Goal: Task Accomplishment & Management: Manage account settings

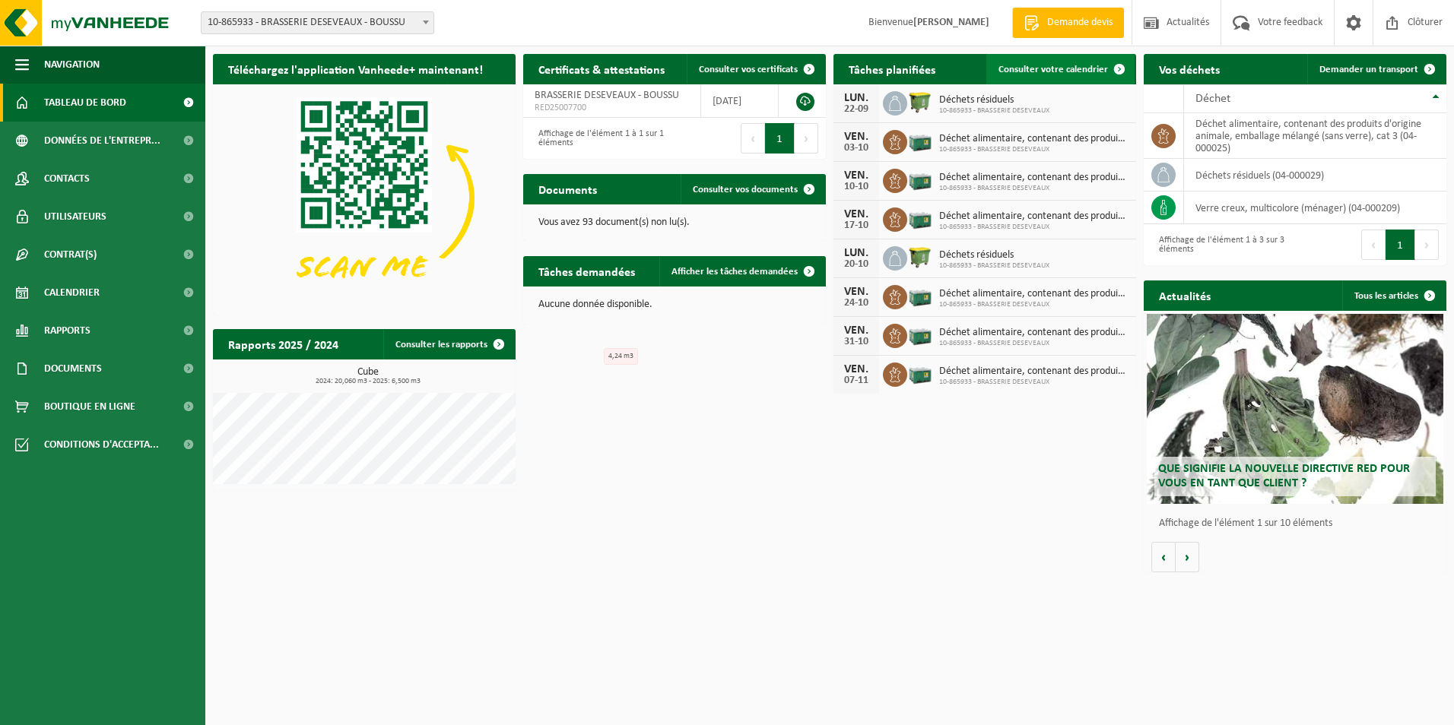
click at [1075, 66] on span "Consulter votre calendrier" at bounding box center [1052, 70] width 109 height 10
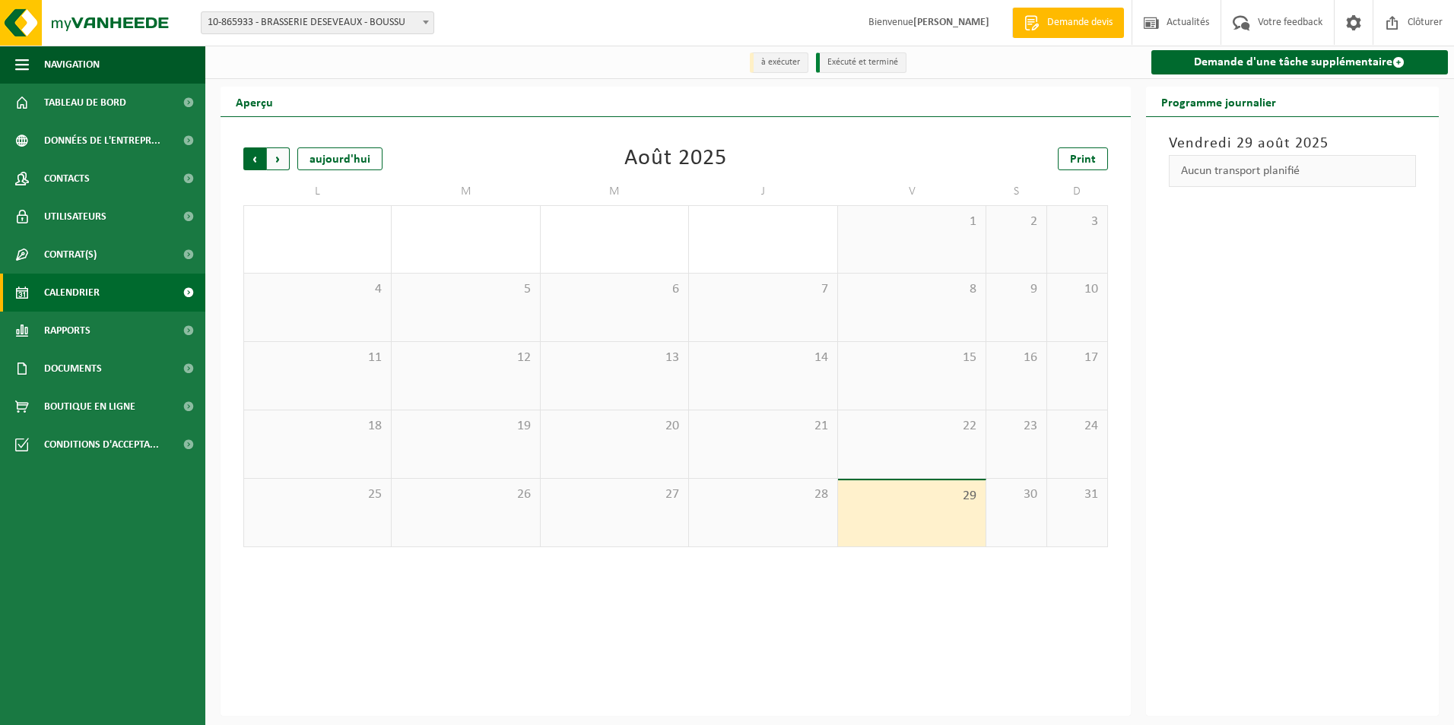
click at [277, 163] on span "Suivant" at bounding box center [278, 158] width 23 height 23
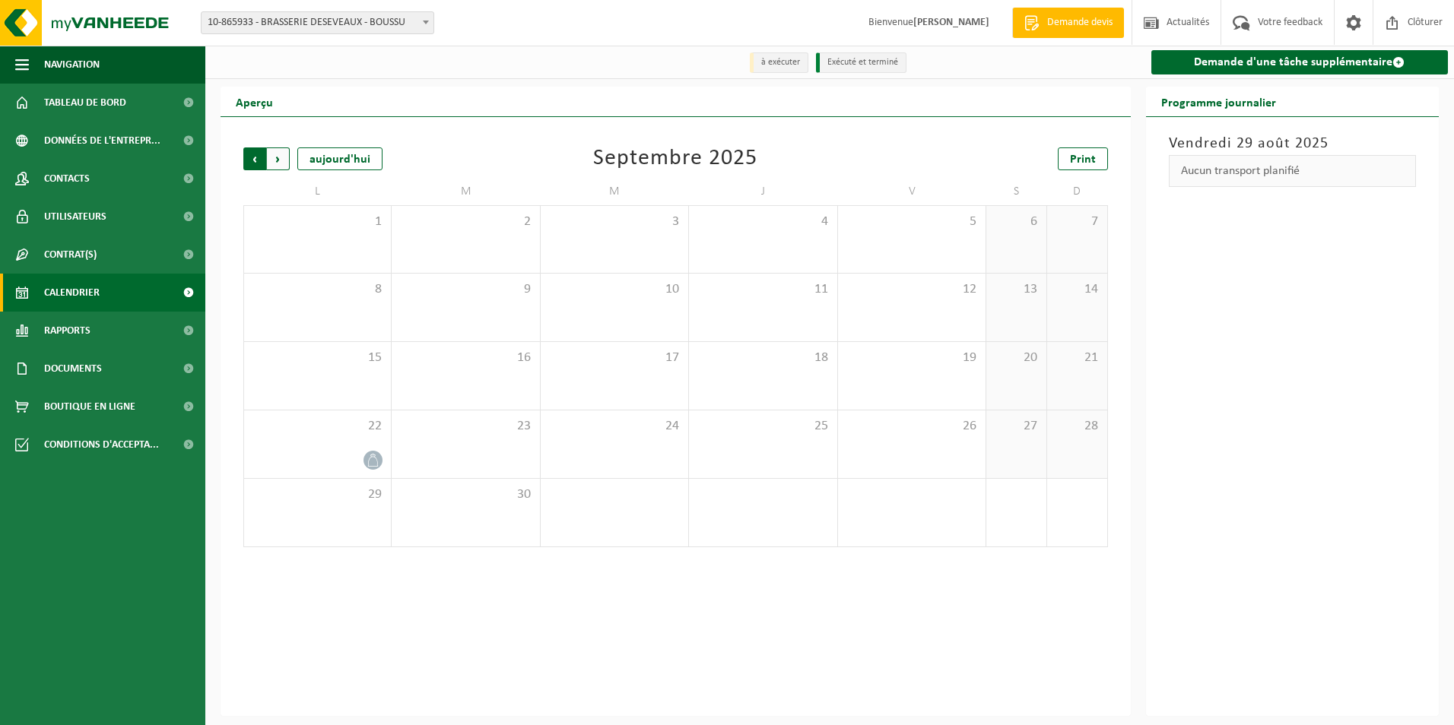
click at [277, 162] on span "Suivant" at bounding box center [278, 158] width 23 height 23
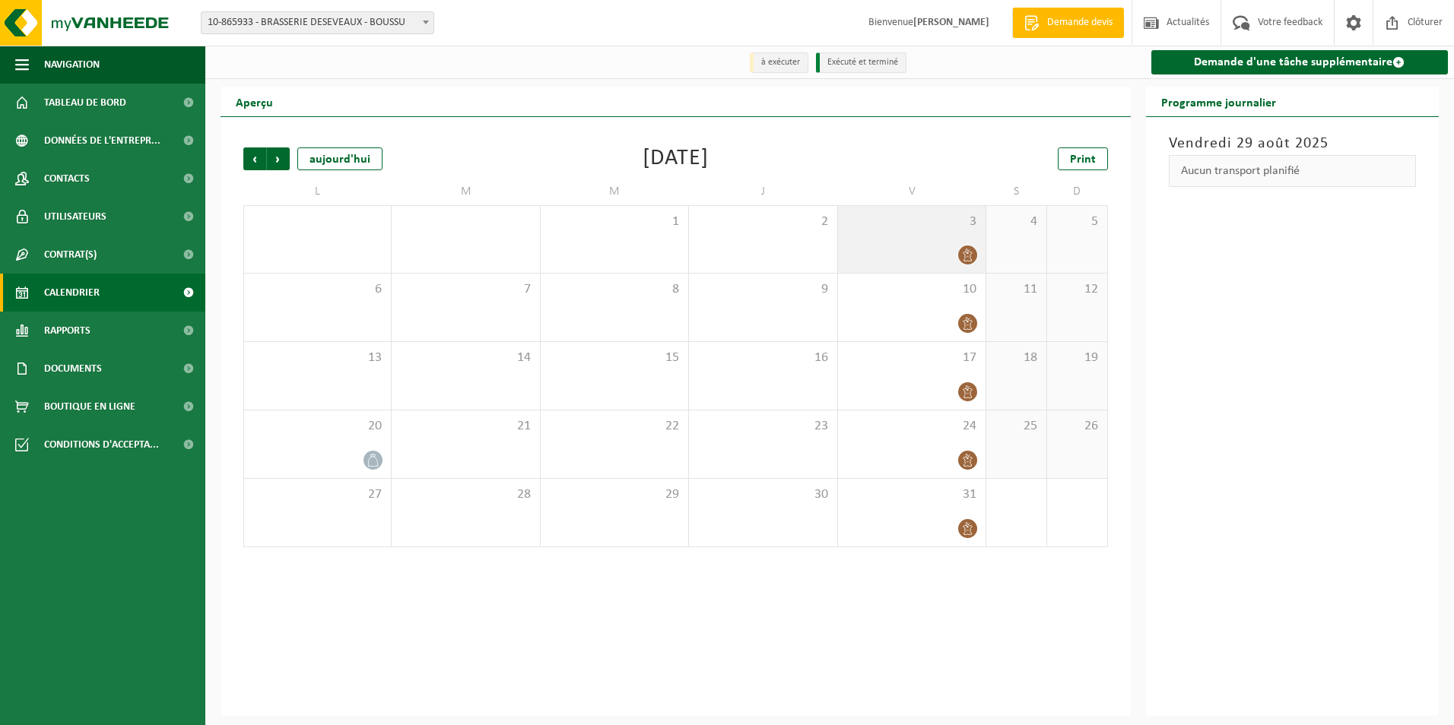
click at [974, 258] on icon at bounding box center [967, 255] width 13 height 13
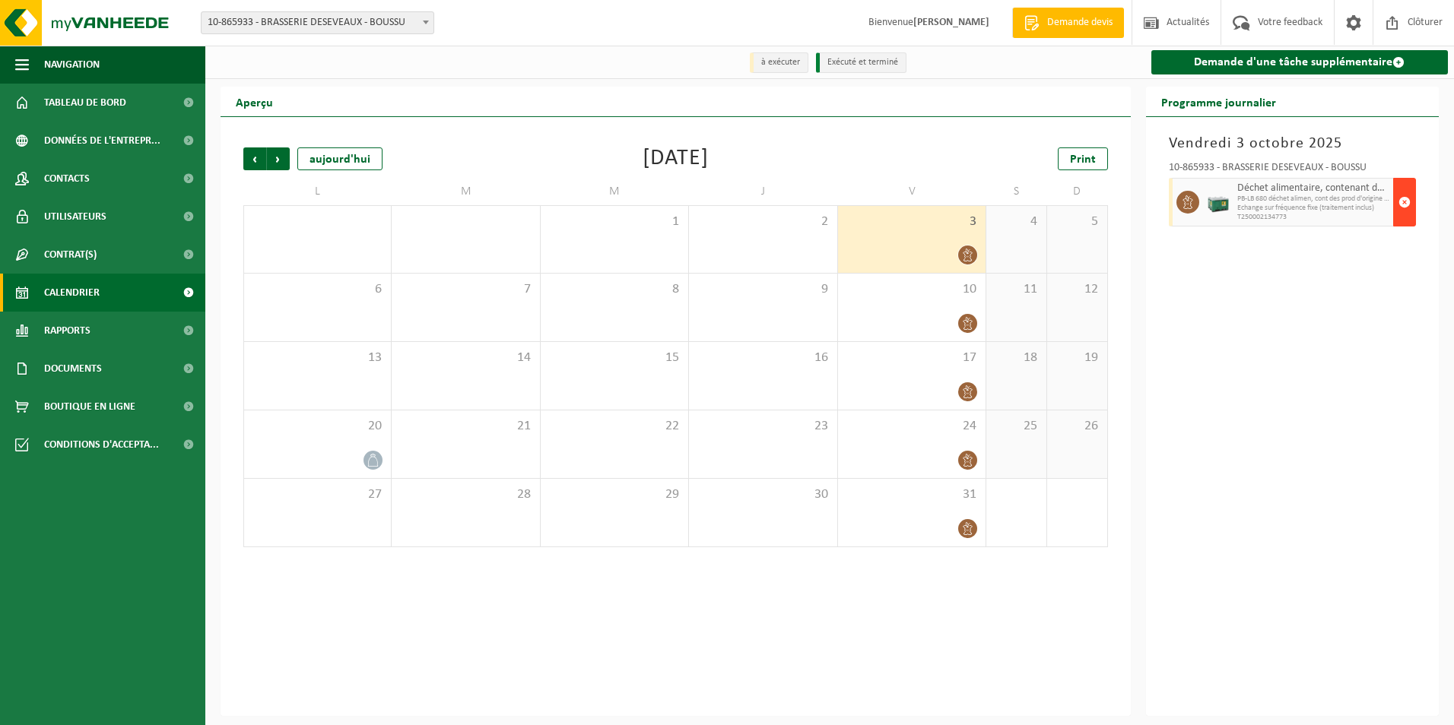
click at [1400, 204] on span "button" at bounding box center [1404, 202] width 12 height 30
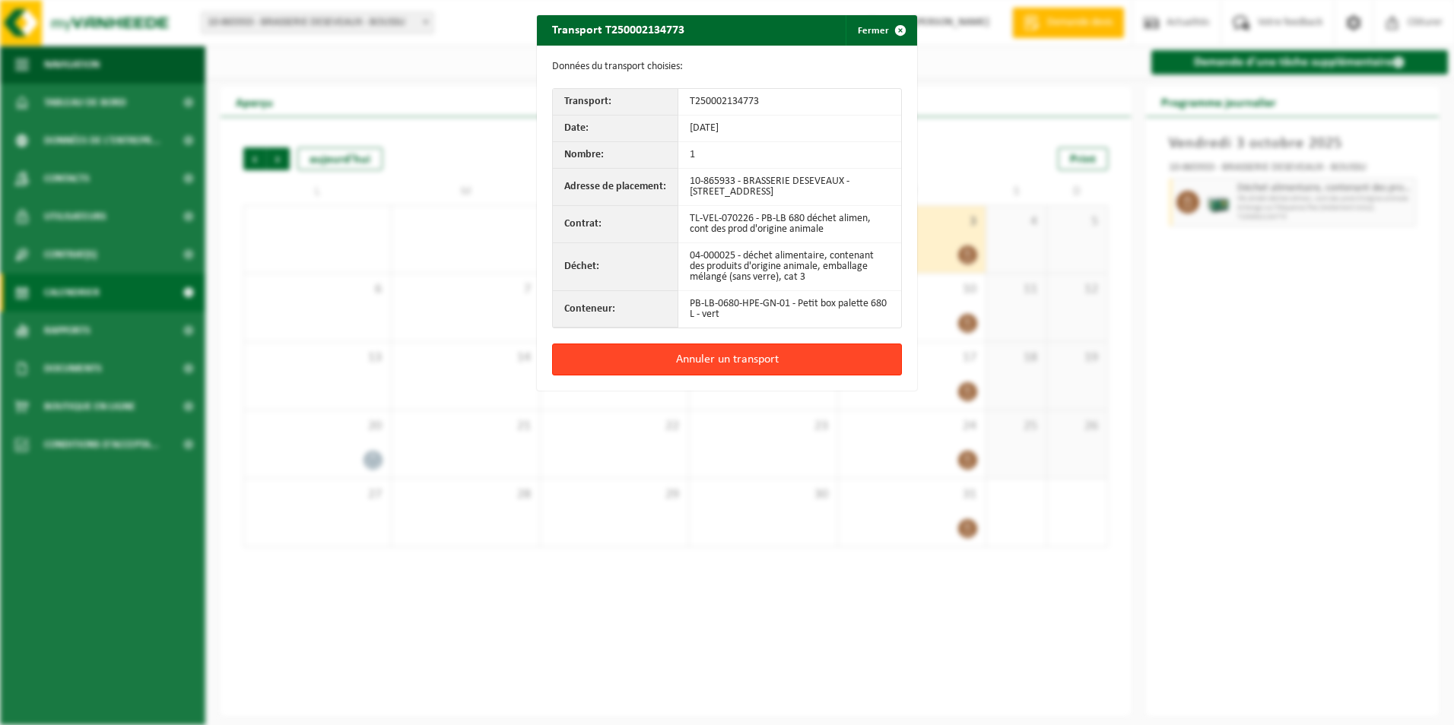
click at [832, 362] on button "Annuler un transport" at bounding box center [727, 360] width 350 height 32
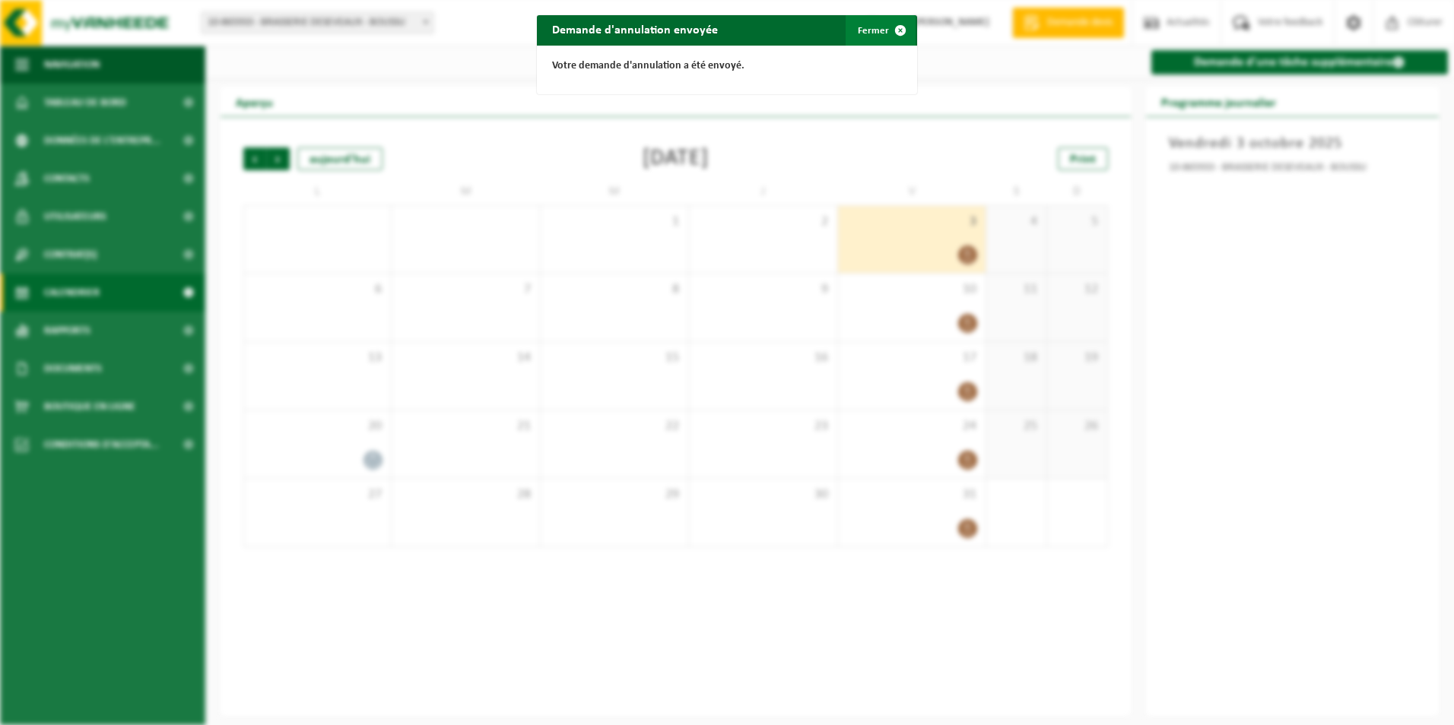
click at [873, 30] on button "Fermer" at bounding box center [880, 30] width 70 height 30
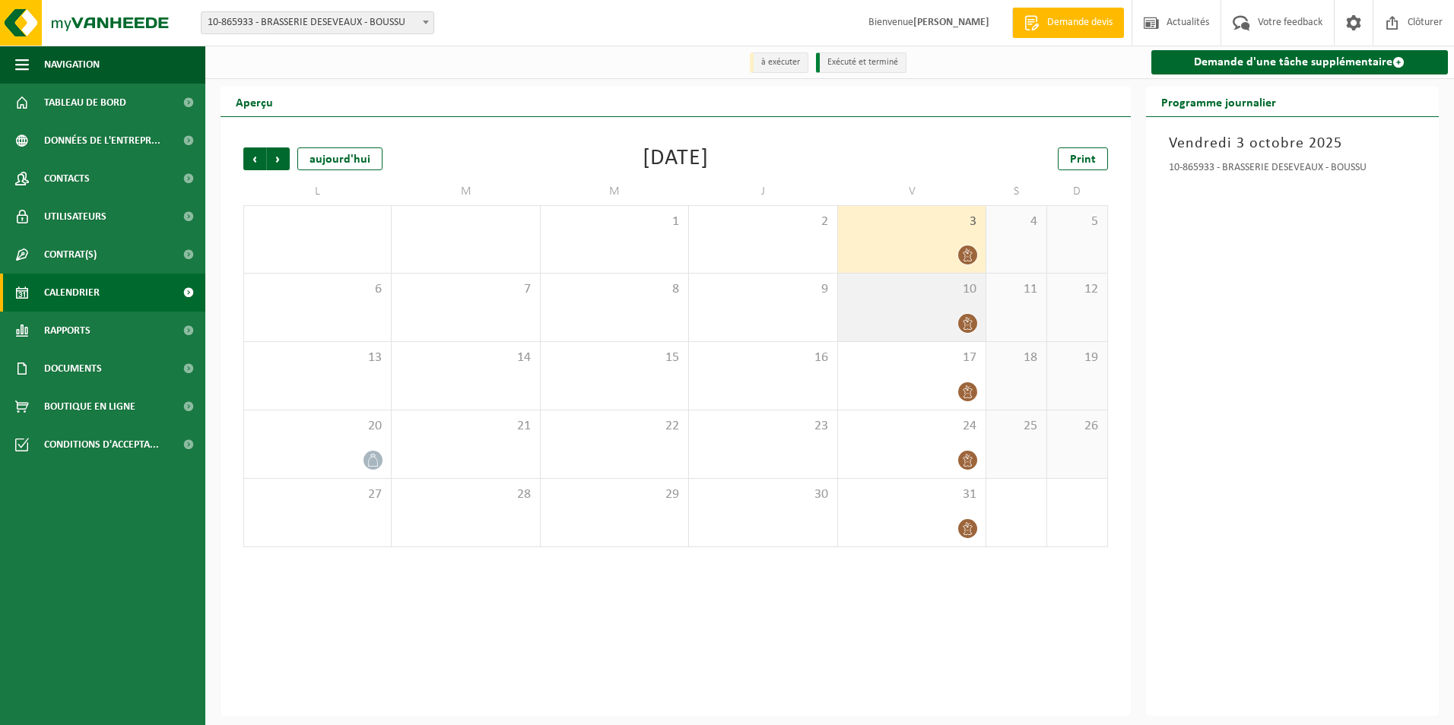
click at [970, 322] on icon at bounding box center [967, 323] width 13 height 13
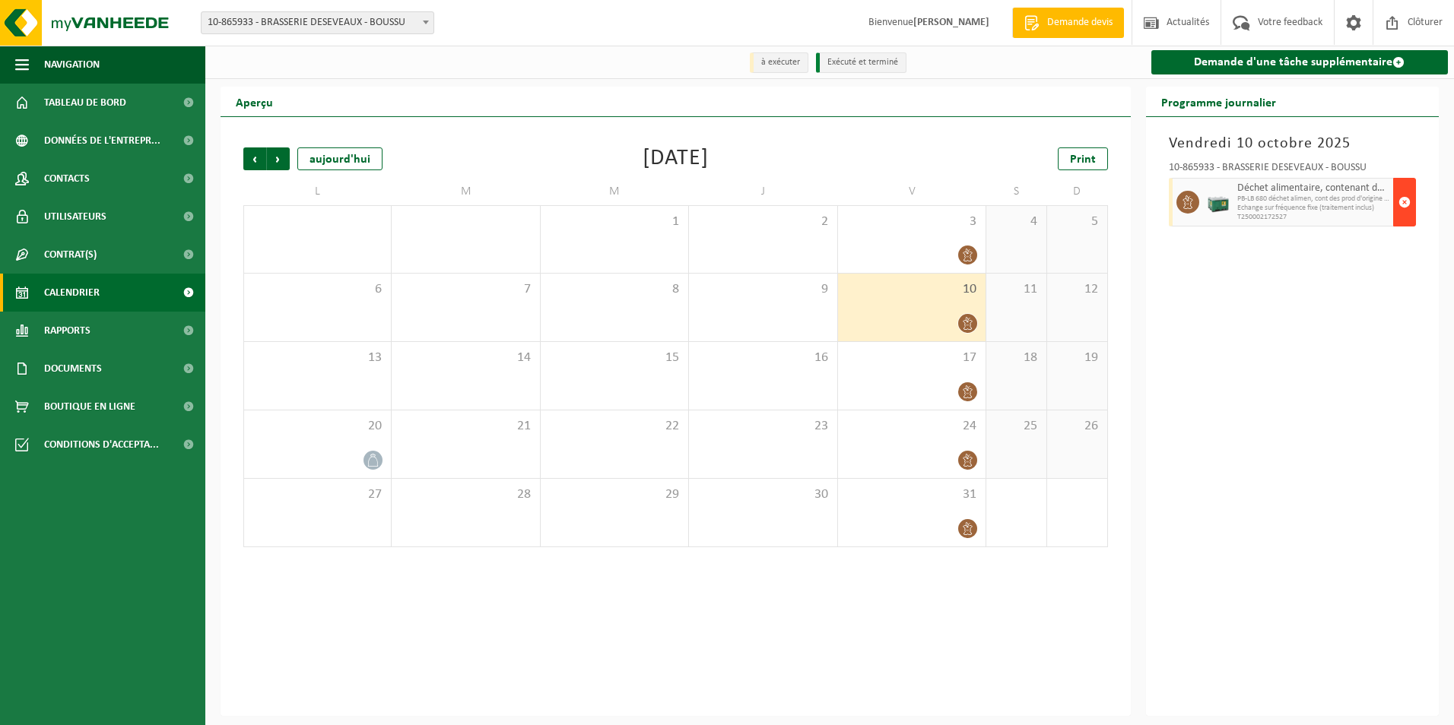
click at [1406, 204] on span "button" at bounding box center [1404, 202] width 12 height 30
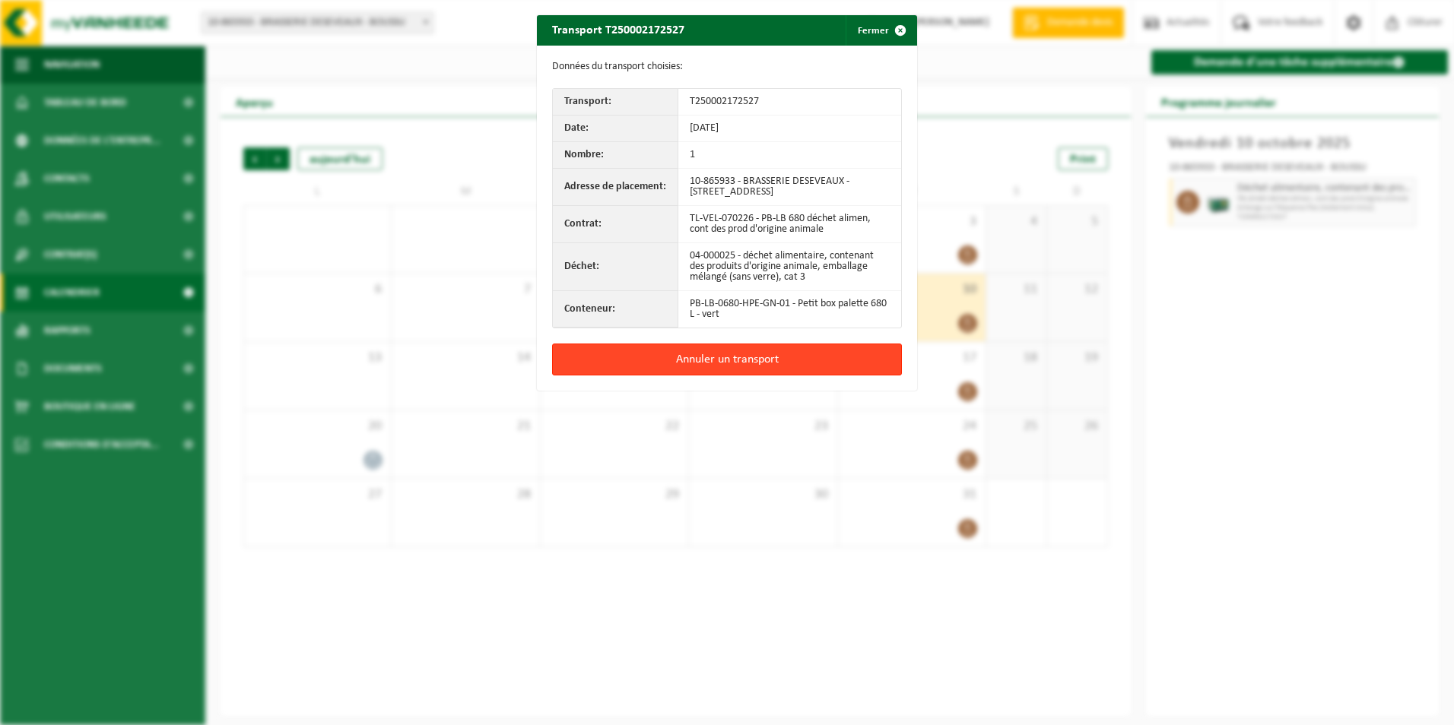
click at [719, 357] on button "Annuler un transport" at bounding box center [727, 360] width 350 height 32
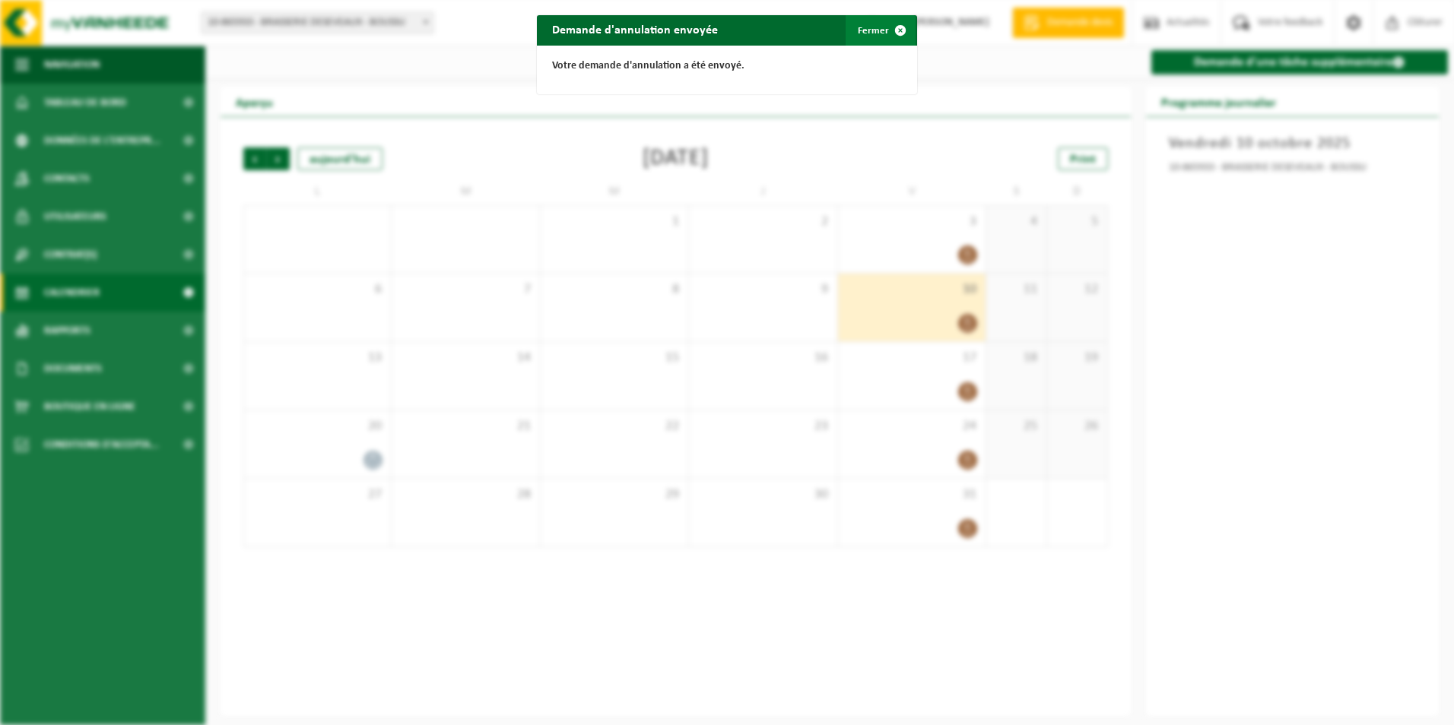
click at [861, 27] on button "Fermer" at bounding box center [880, 30] width 70 height 30
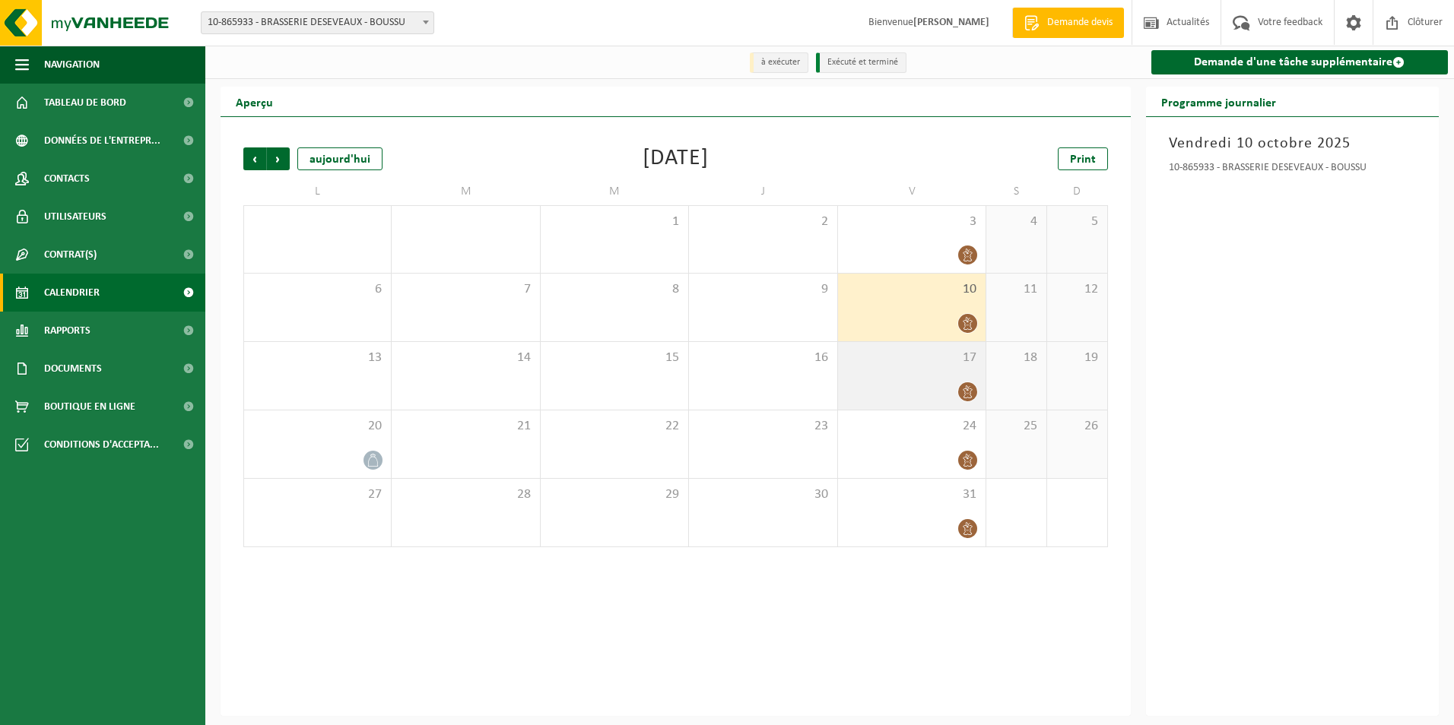
click at [965, 388] on icon at bounding box center [967, 391] width 13 height 13
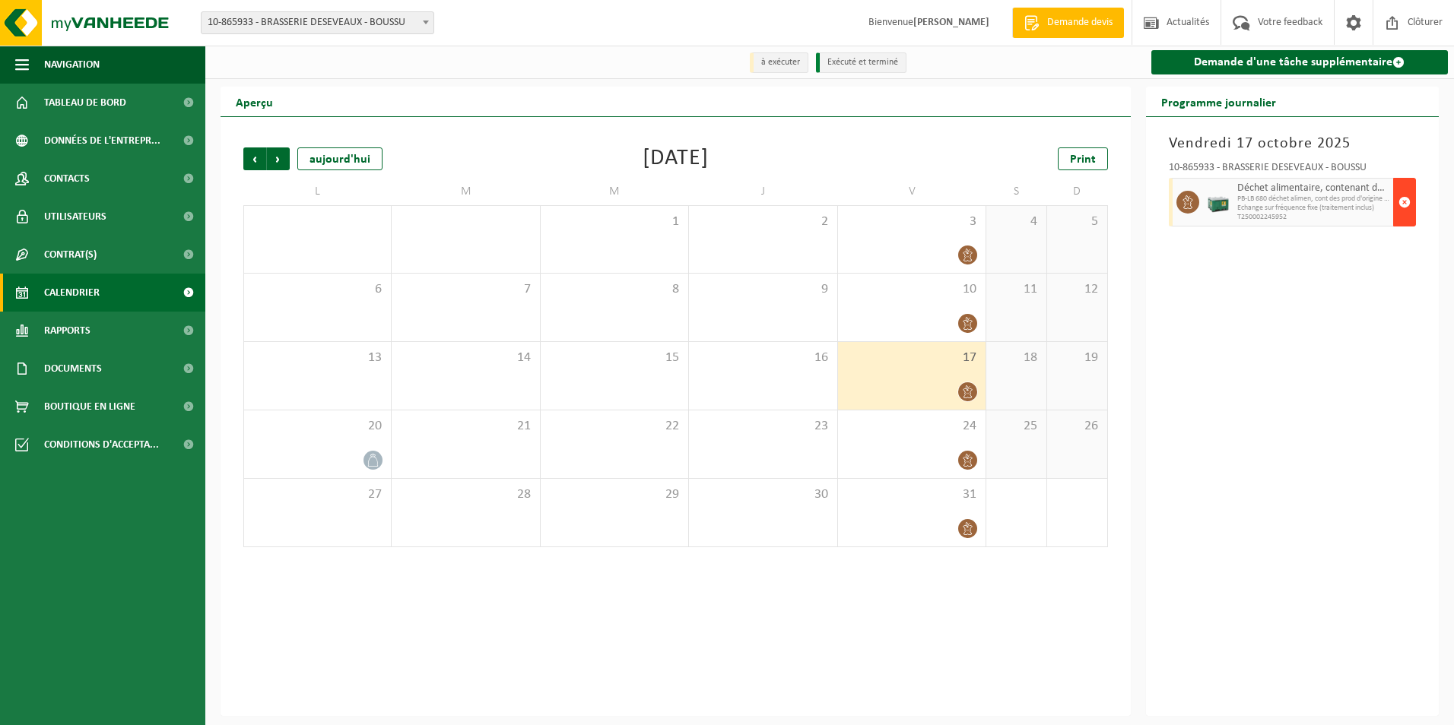
click at [1400, 210] on span "button" at bounding box center [1404, 202] width 12 height 30
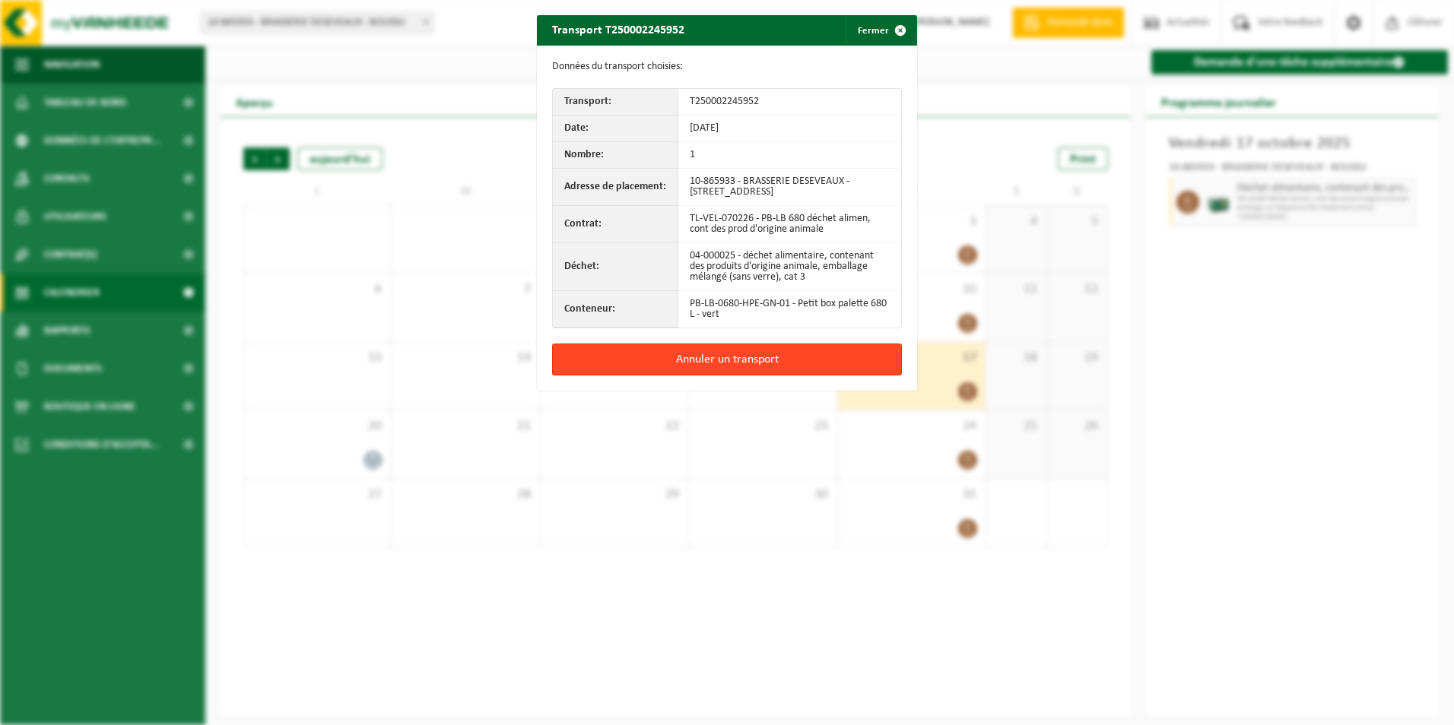
click at [820, 352] on button "Annuler un transport" at bounding box center [727, 360] width 350 height 32
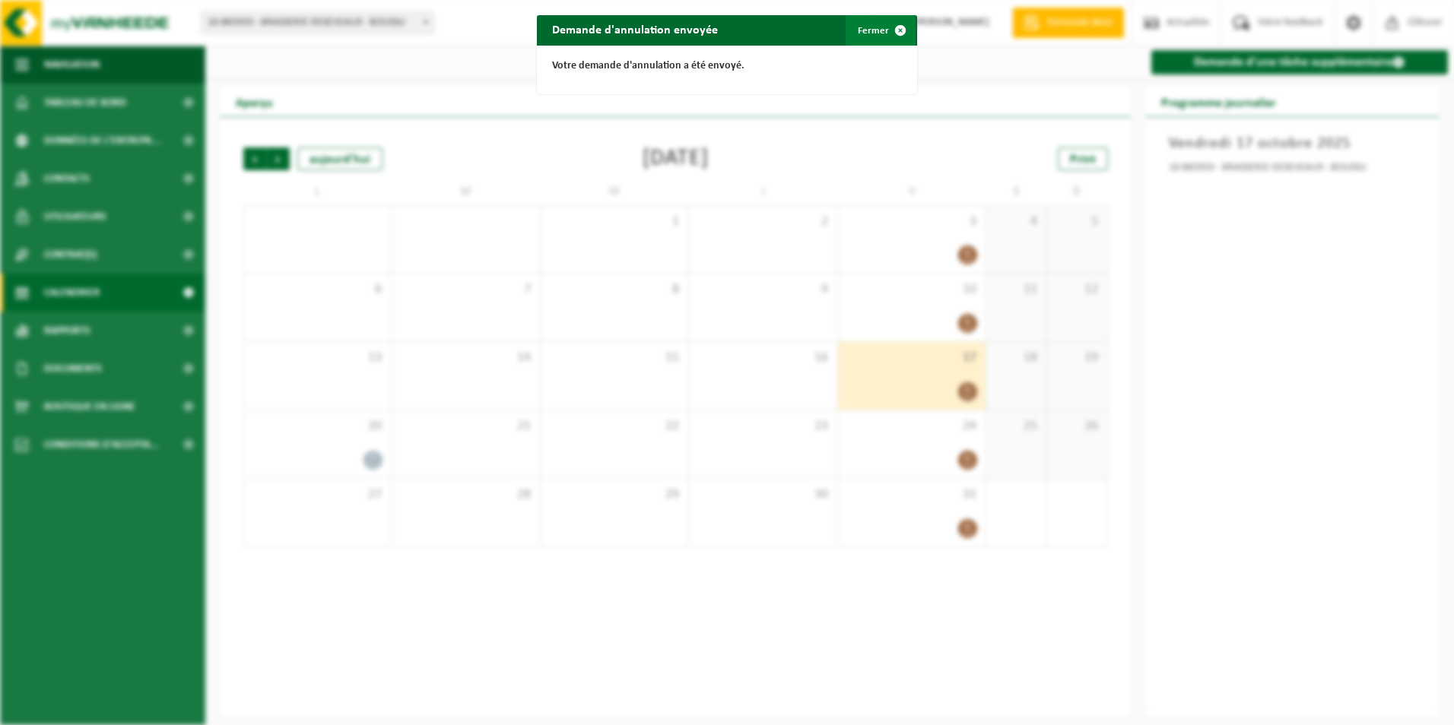
click at [861, 31] on button "Fermer" at bounding box center [880, 30] width 70 height 30
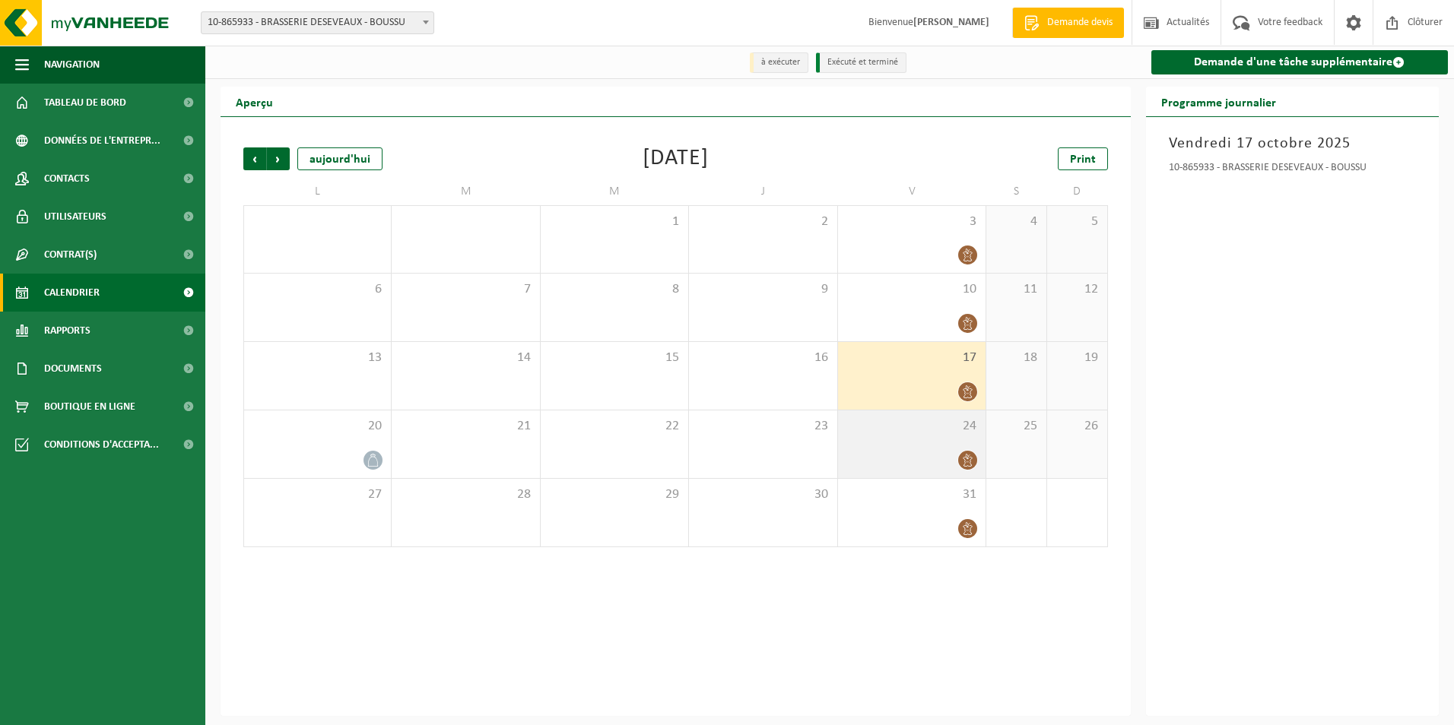
click at [962, 467] on icon at bounding box center [967, 460] width 13 height 13
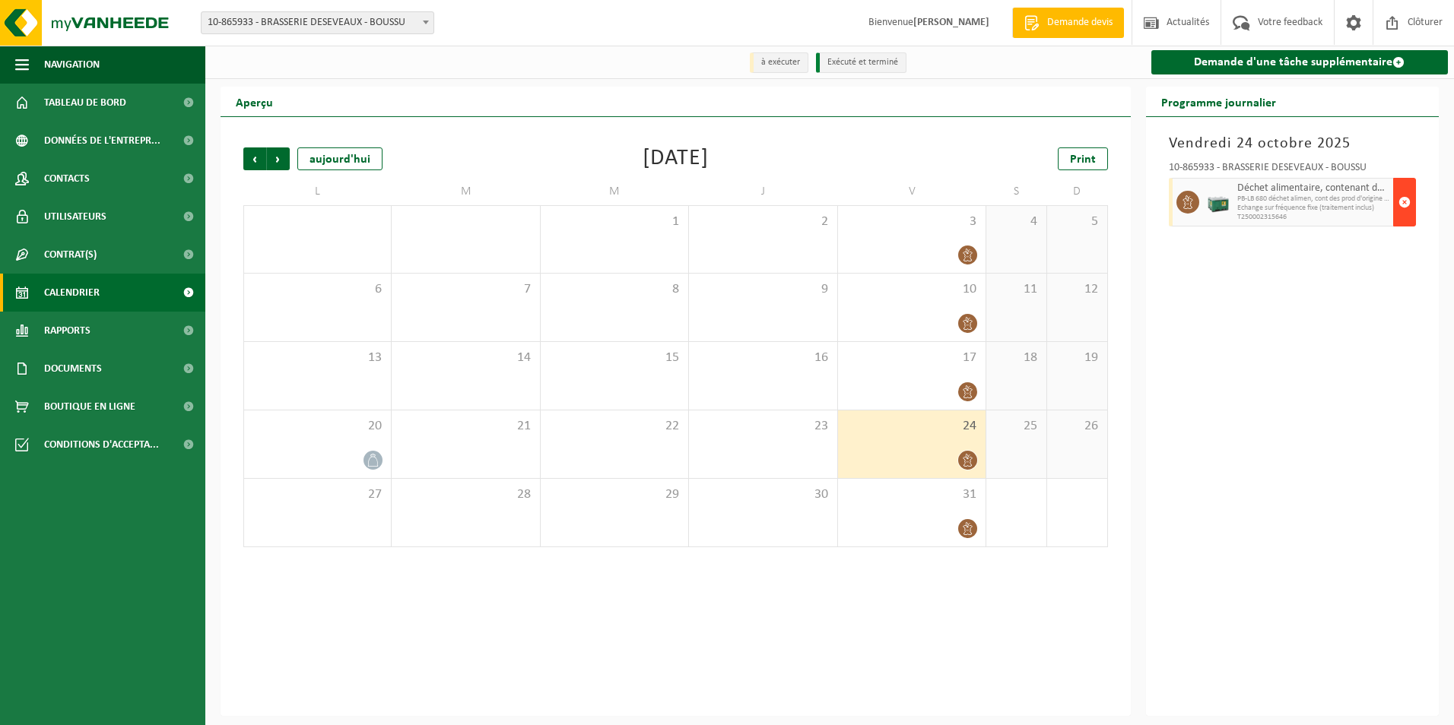
click at [1412, 213] on button "button" at bounding box center [1404, 202] width 23 height 49
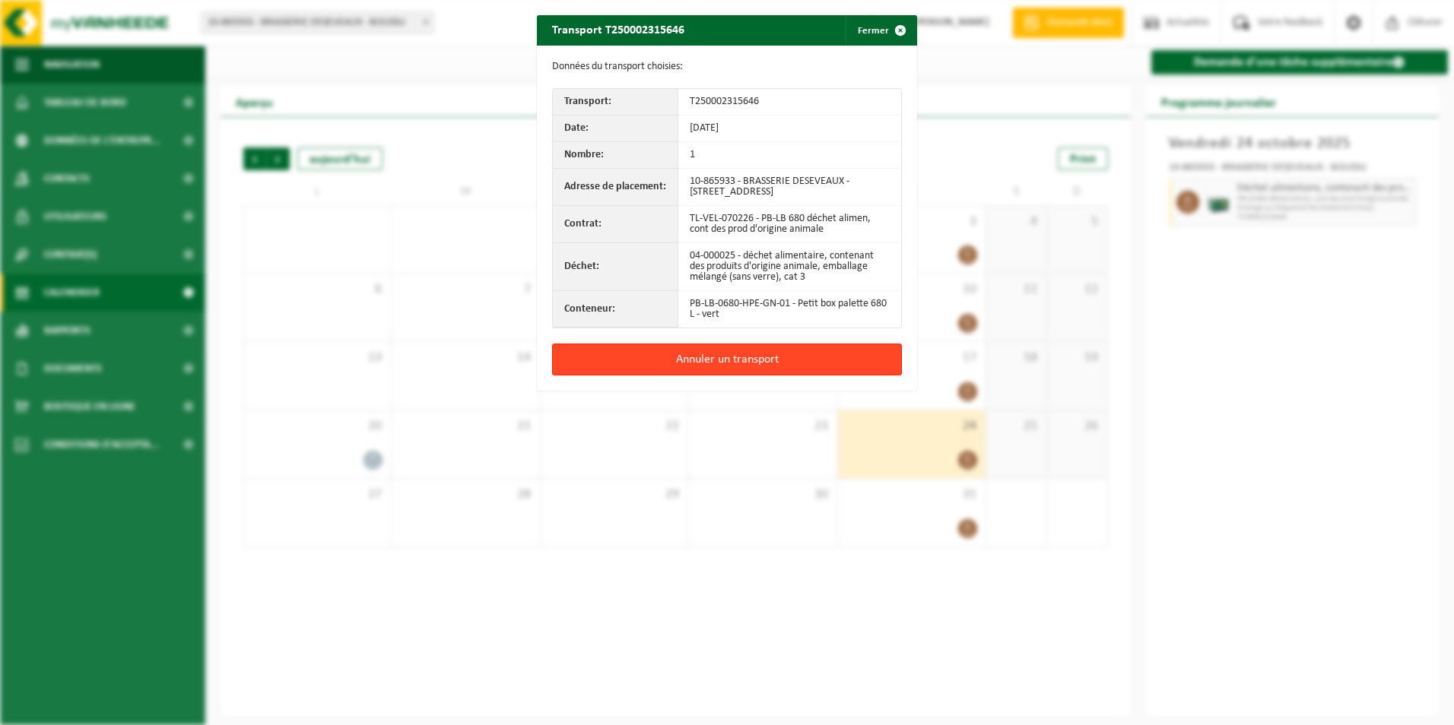
click at [776, 363] on button "Annuler un transport" at bounding box center [727, 360] width 350 height 32
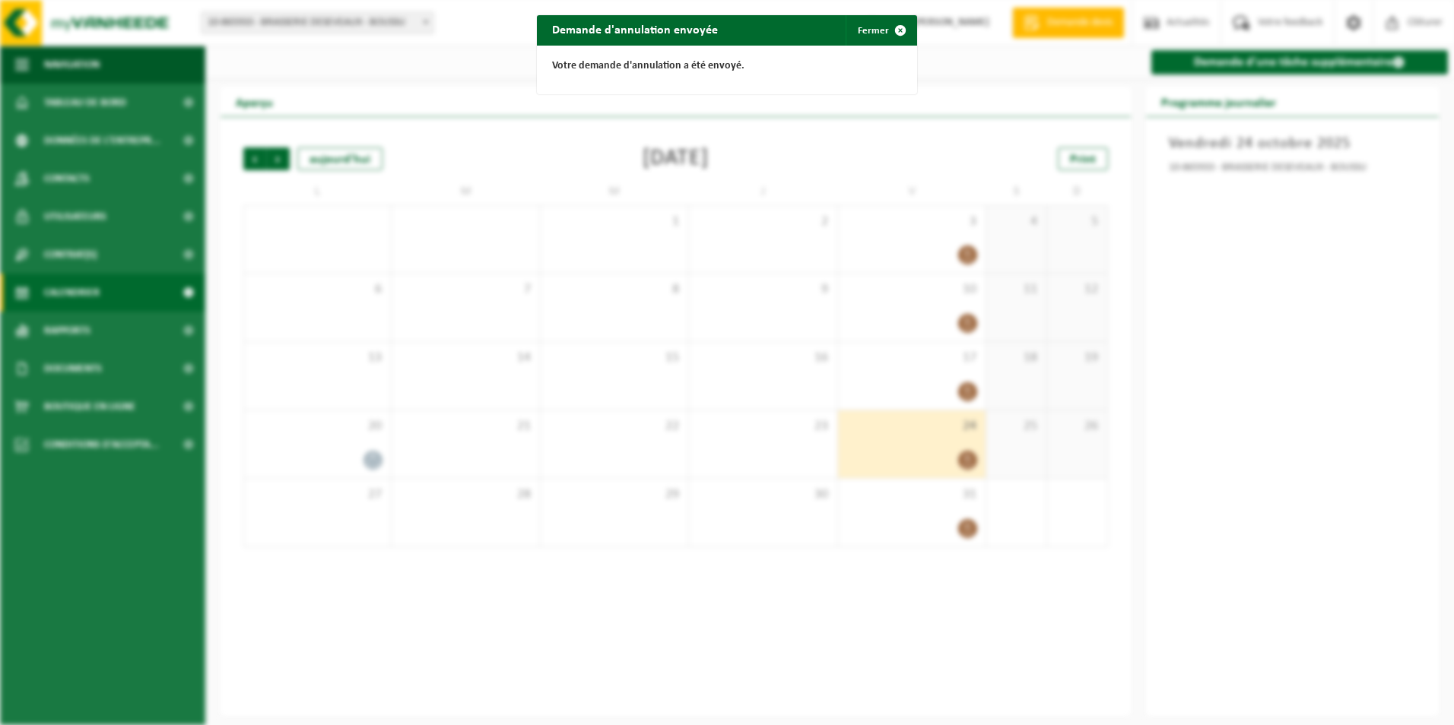
click at [959, 530] on div "Demande d'annulation envoyée Fermer Votre demande d'annulation a été envoyé." at bounding box center [727, 362] width 1454 height 725
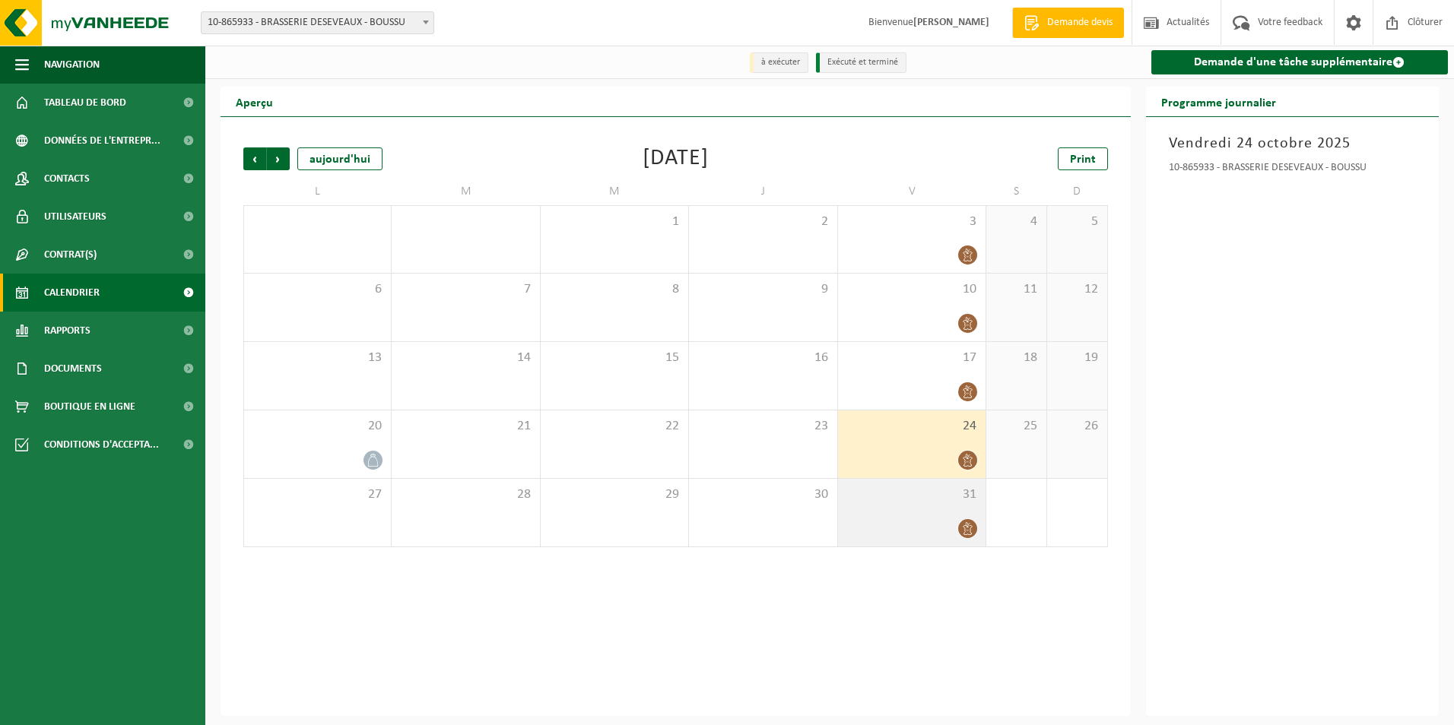
click at [963, 533] on icon at bounding box center [967, 528] width 13 height 13
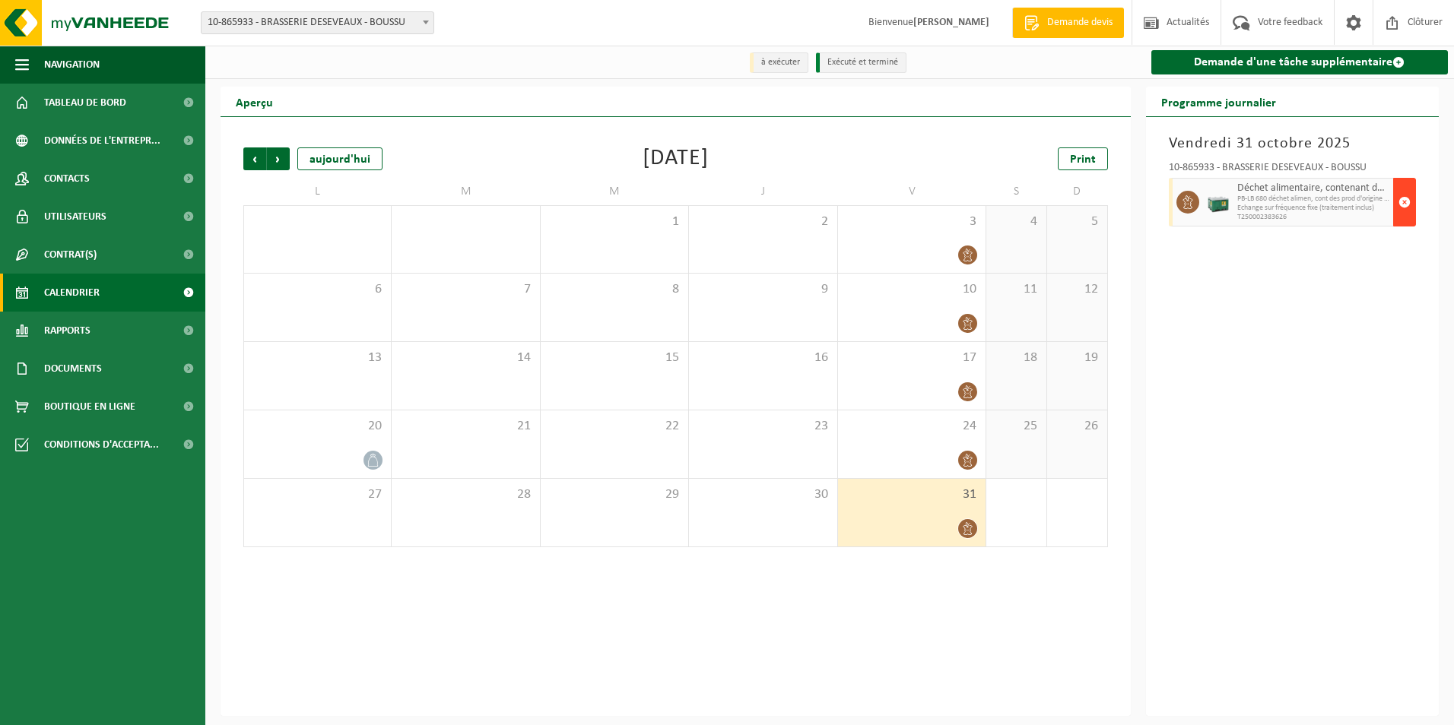
click at [1406, 205] on span "button" at bounding box center [1404, 202] width 12 height 30
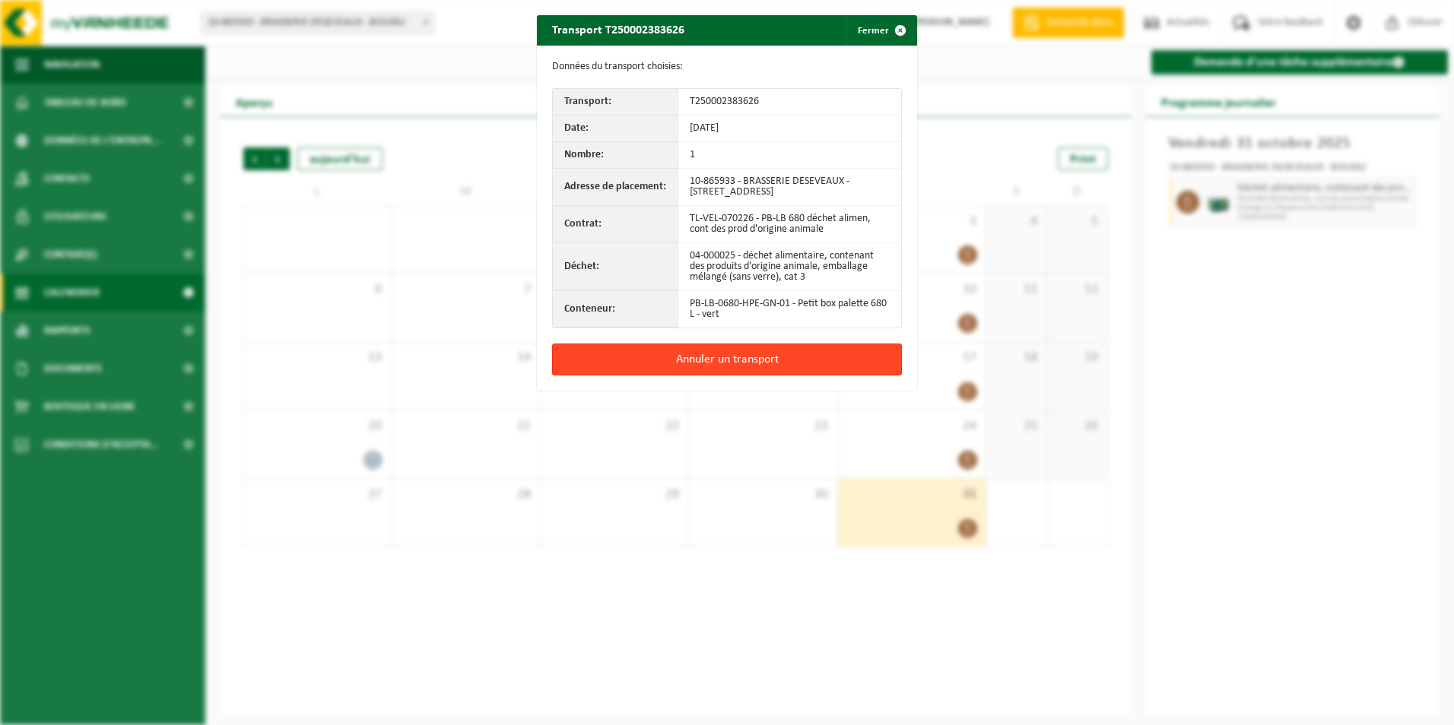
click at [826, 355] on button "Annuler un transport" at bounding box center [727, 360] width 350 height 32
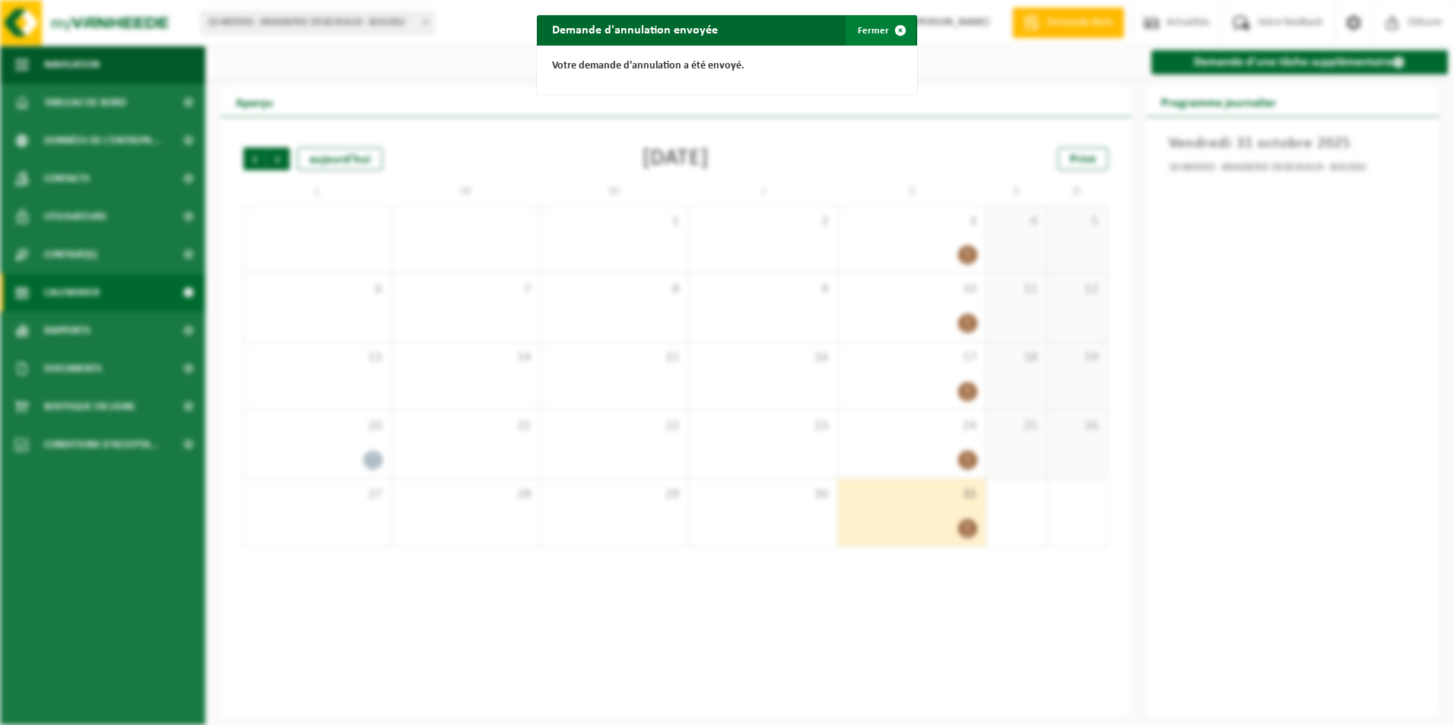
click at [877, 24] on button "Fermer" at bounding box center [880, 30] width 70 height 30
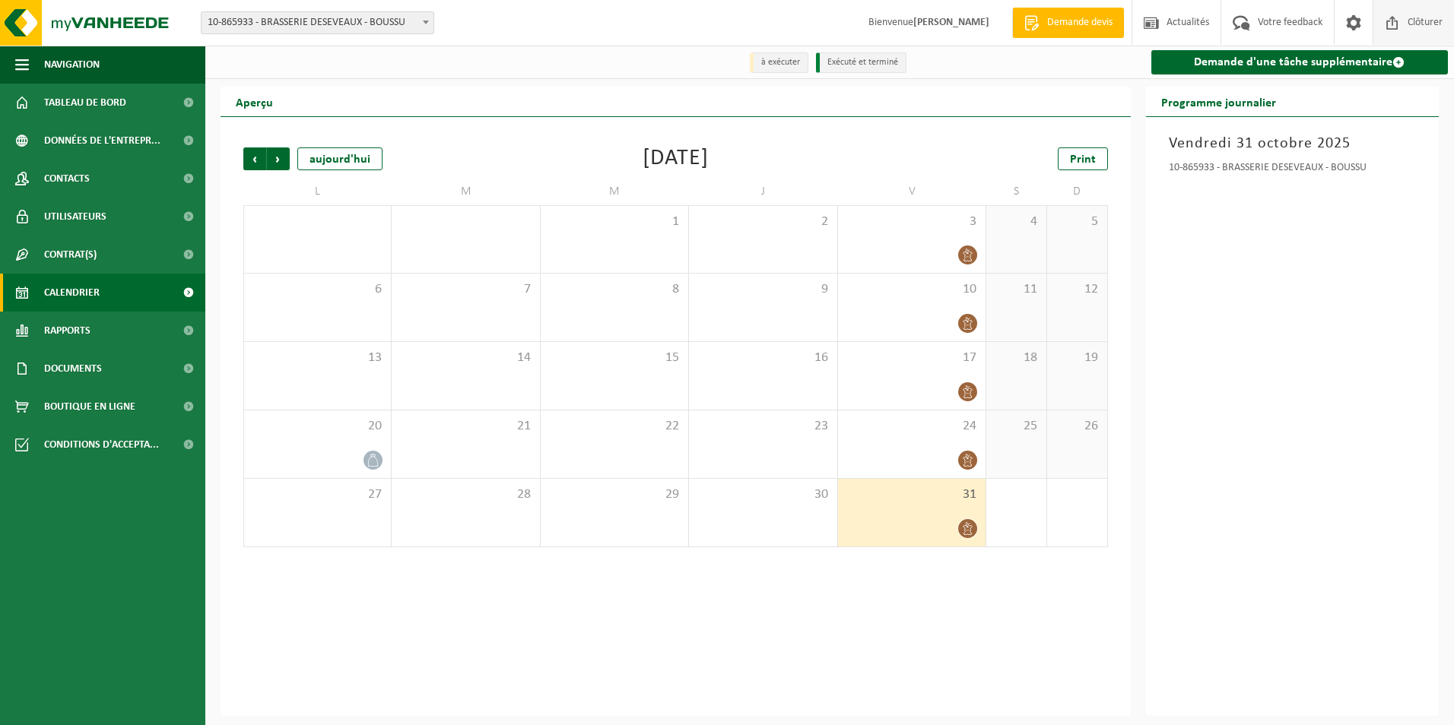
click at [1400, 21] on span at bounding box center [1392, 22] width 23 height 45
